Goal: Task Accomplishment & Management: Use online tool/utility

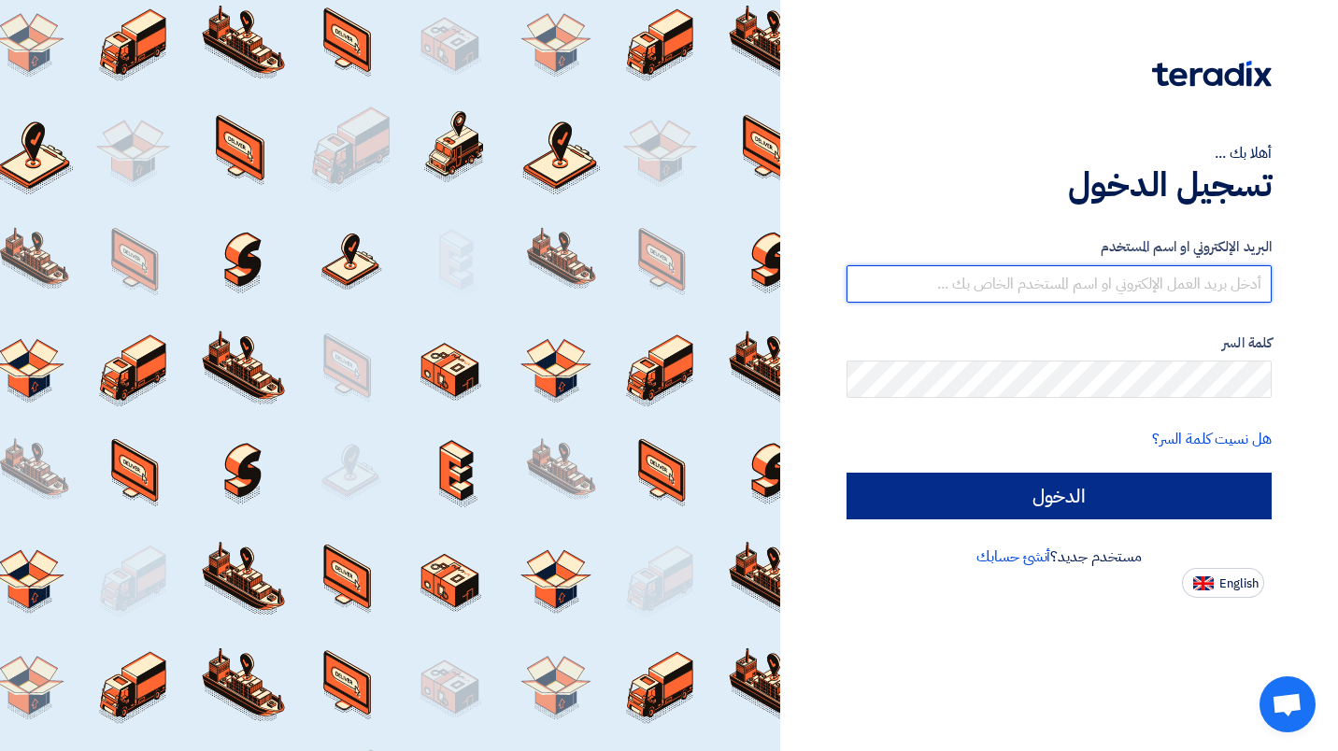
type input "[PERSON_NAME][EMAIL_ADDRESS][DOMAIN_NAME]"
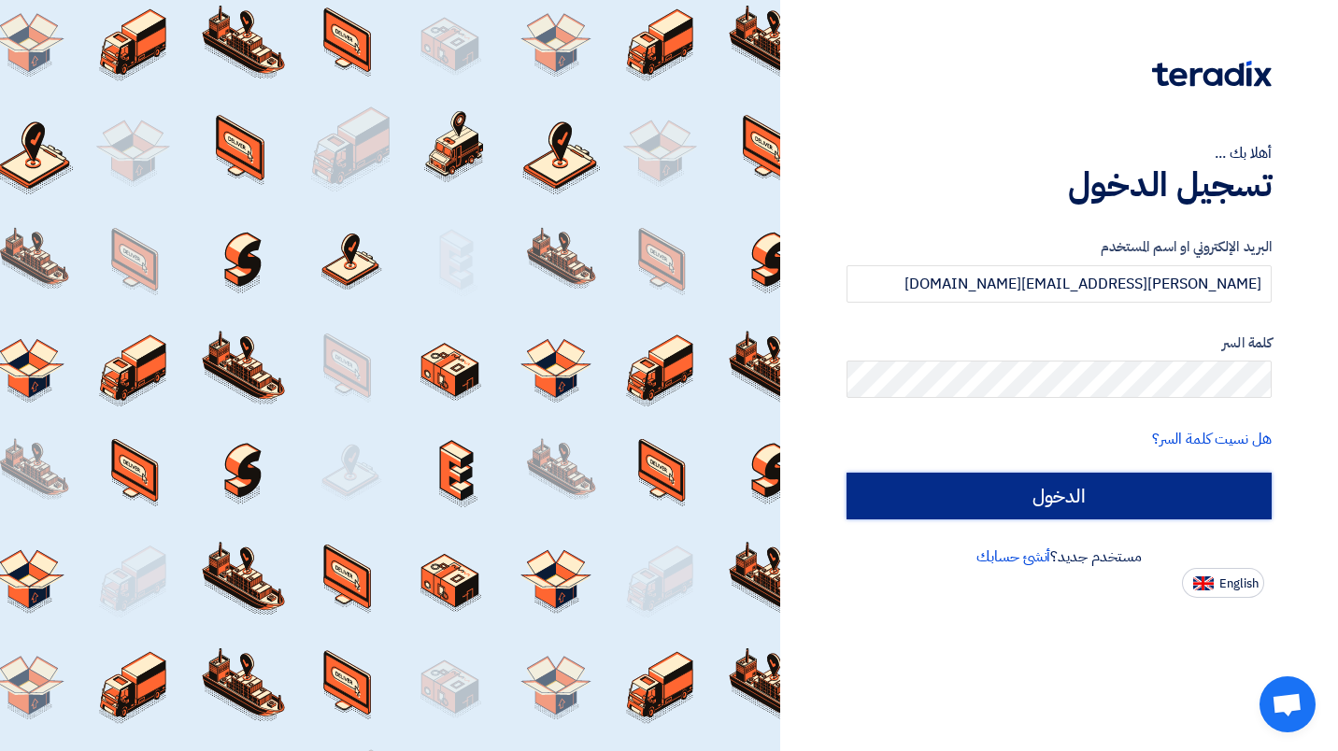
click at [952, 481] on input "الدخول" at bounding box center [1058, 496] width 425 height 47
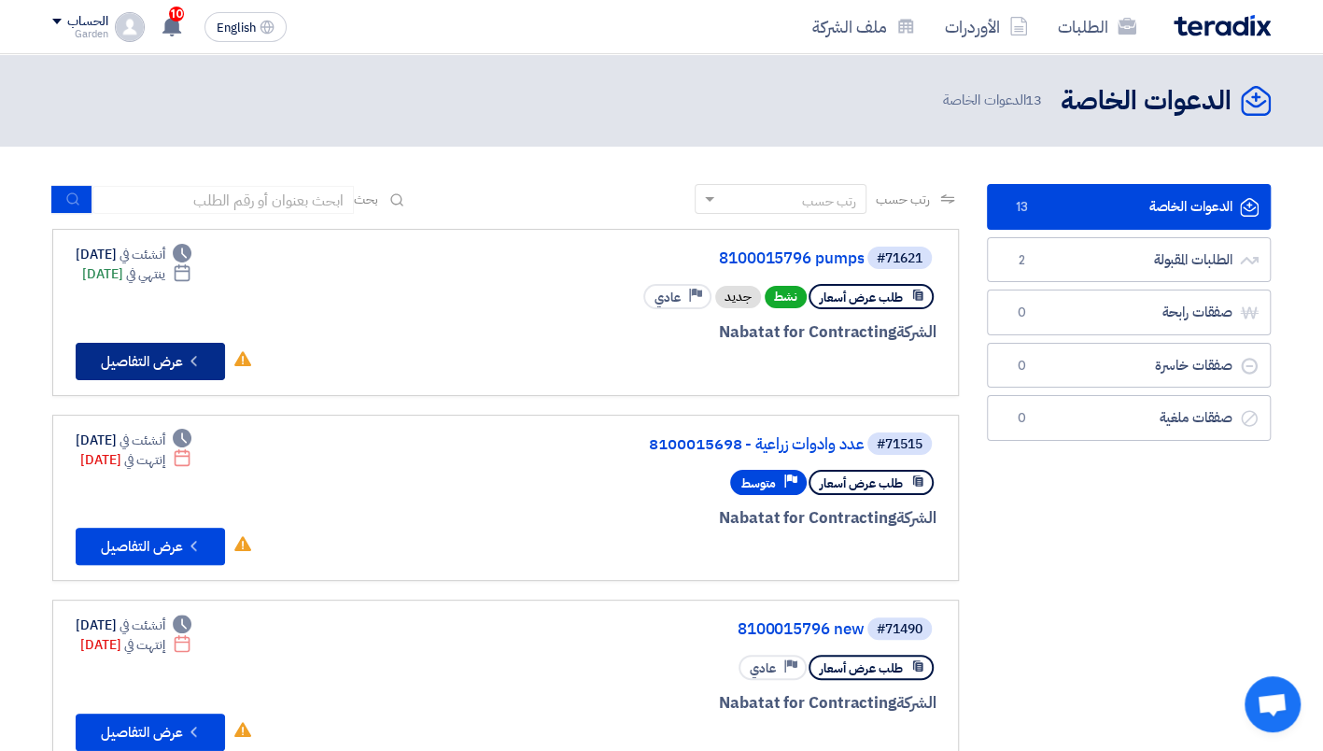
drag, startPoint x: 172, startPoint y: 359, endPoint x: 182, endPoint y: 372, distance: 16.6
click at [182, 372] on button "Check details عرض التفاصيل" at bounding box center [150, 361] width 149 height 37
